Goal: Information Seeking & Learning: Check status

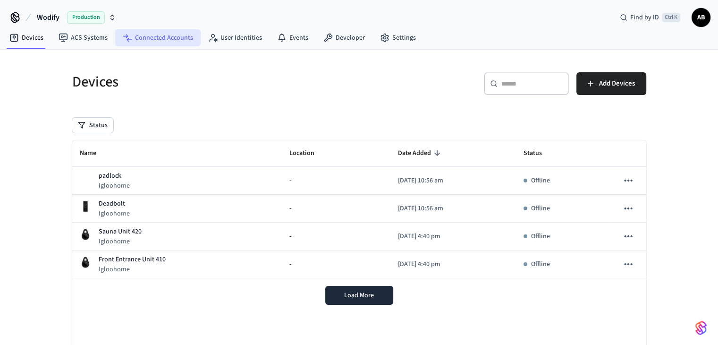
click at [155, 30] on link "Connected Accounts" at bounding box center [157, 37] width 85 height 17
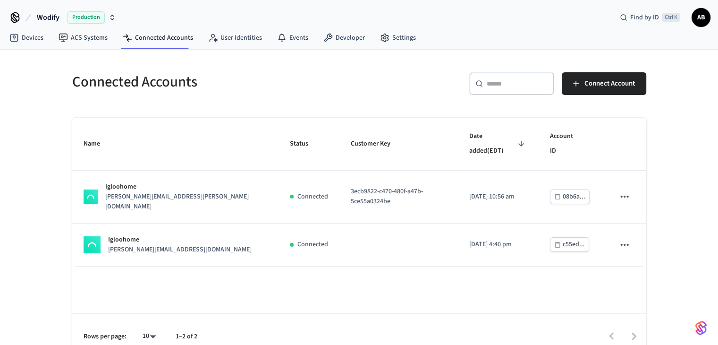
click at [110, 16] on icon "button" at bounding box center [113, 18] width 8 height 8
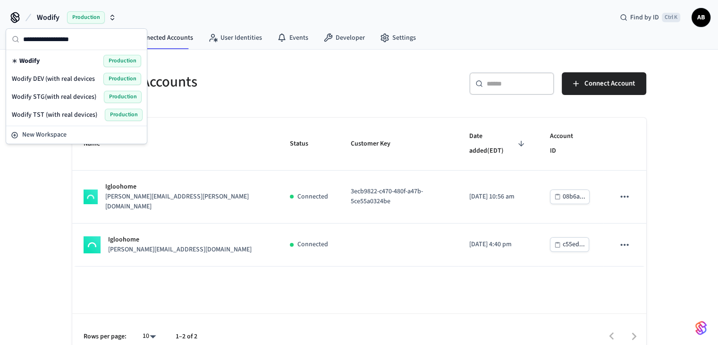
click at [92, 79] on span "Wodify DEV (with real devices" at bounding box center [53, 78] width 83 height 9
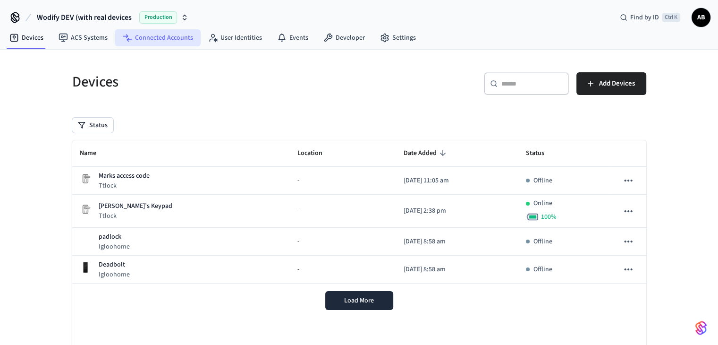
click at [162, 38] on link "Connected Accounts" at bounding box center [157, 37] width 85 height 17
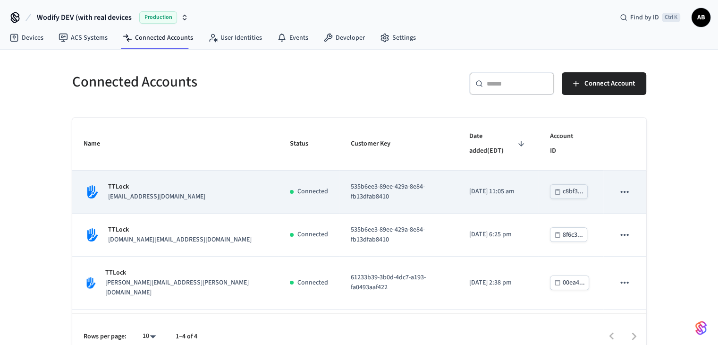
click at [351, 182] on p "535b6ee3-89ee-429a-8e84-fb13dfab8410" at bounding box center [399, 192] width 96 height 20
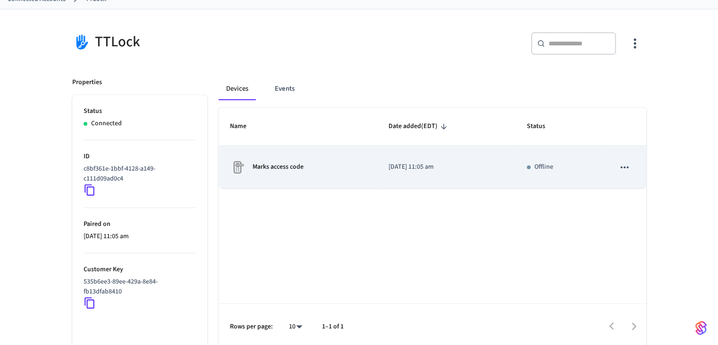
scroll to position [64, 0]
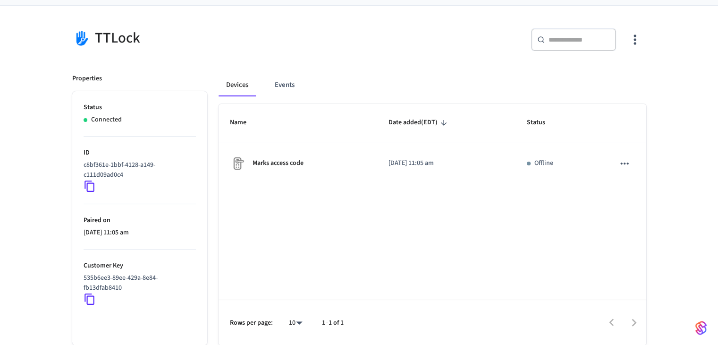
click at [93, 298] on icon at bounding box center [90, 299] width 12 height 12
click at [88, 295] on icon at bounding box center [90, 299] width 12 height 12
click at [43, 156] on div "TTLock ​ ​ Properties Status Connected ID c8bf361e-1bbf-4128-a149-c111d09ad0c4 …" at bounding box center [359, 176] width 718 height 340
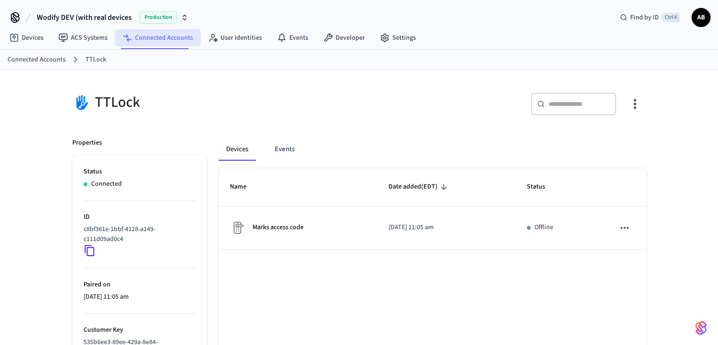
click at [139, 38] on link "Connected Accounts" at bounding box center [157, 37] width 85 height 17
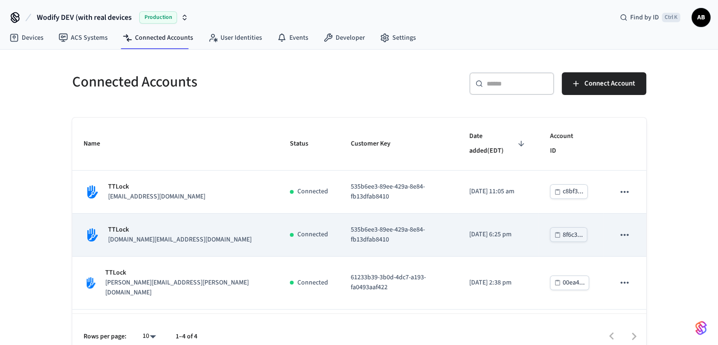
click at [118, 225] on p "TTLock" at bounding box center [180, 230] width 144 height 10
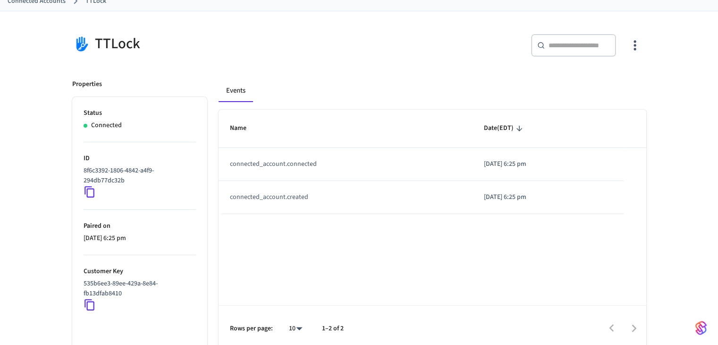
scroll to position [56, 0]
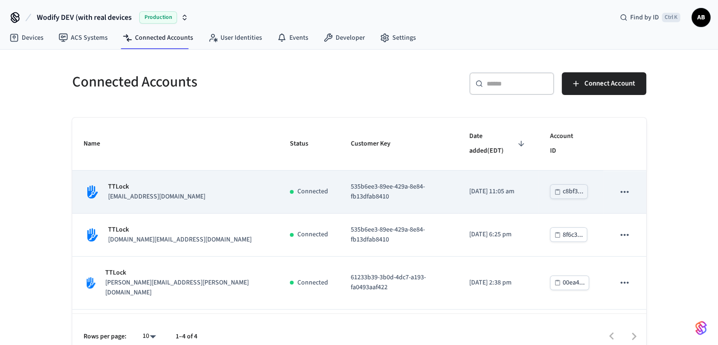
click at [162, 192] on p "[EMAIL_ADDRESS][DOMAIN_NAME]" at bounding box center [156, 197] width 97 height 10
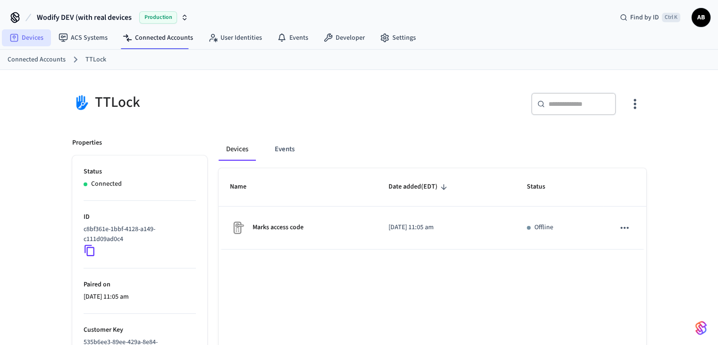
click at [28, 34] on link "Devices" at bounding box center [26, 37] width 49 height 17
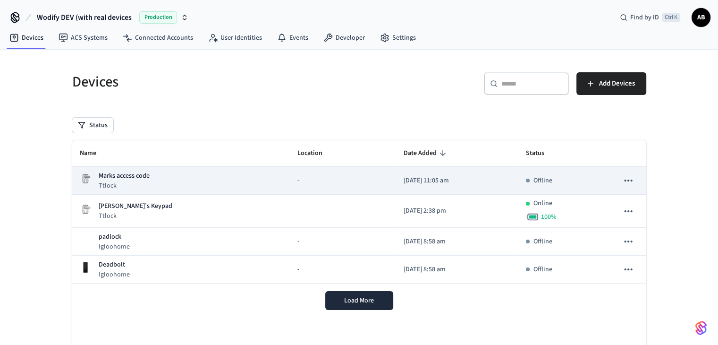
click at [153, 181] on div "Marks access code Ttlock" at bounding box center [181, 180] width 203 height 19
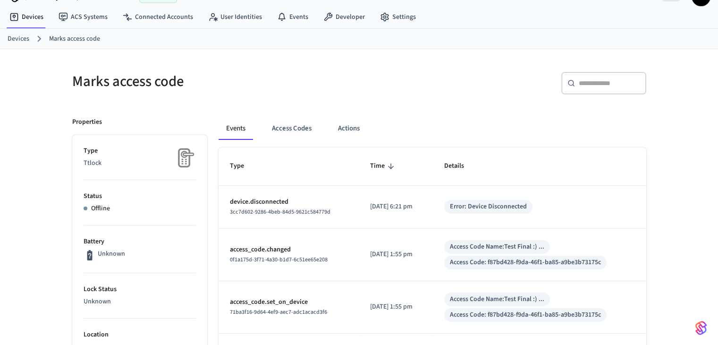
scroll to position [8, 0]
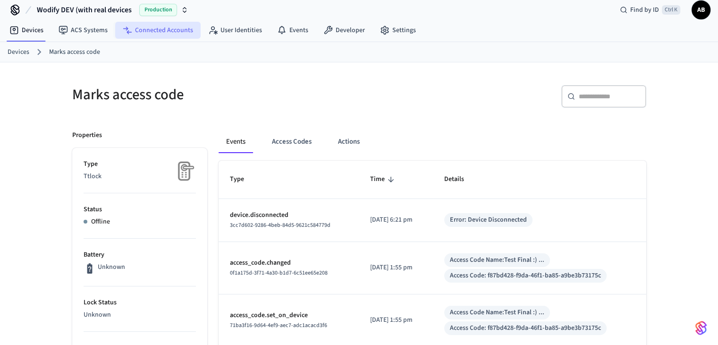
click at [165, 27] on link "Connected Accounts" at bounding box center [157, 30] width 85 height 17
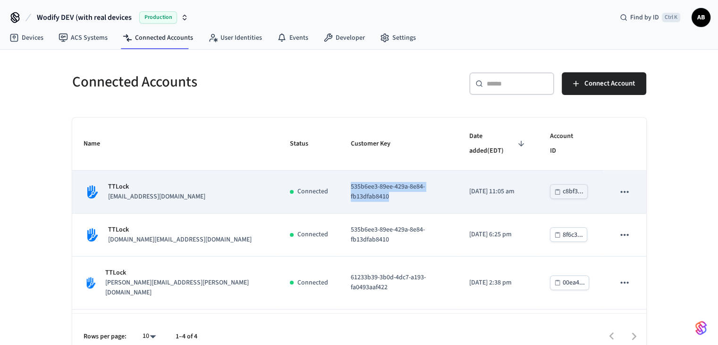
drag, startPoint x: 410, startPoint y: 175, endPoint x: 287, endPoint y: 175, distance: 122.8
click at [340, 175] on td "535b6ee3-89ee-429a-8e84-fb13dfab8410" at bounding box center [399, 191] width 119 height 43
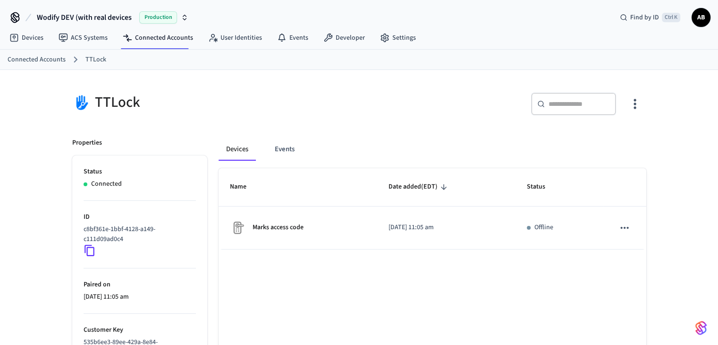
scroll to position [64, 0]
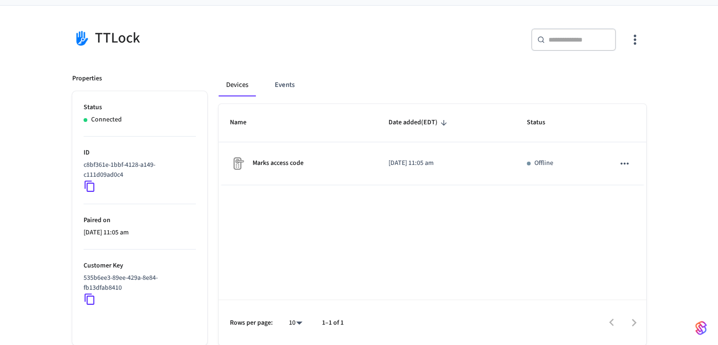
click at [89, 297] on icon at bounding box center [90, 299] width 12 height 12
